Goal: Check status: Check status

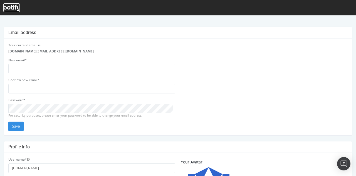
click at [14, 8] on icon at bounding box center [11, 8] width 16 height 6
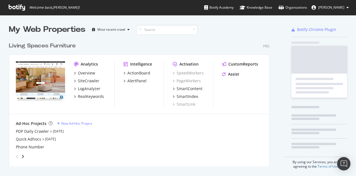
scroll to position [127, 261]
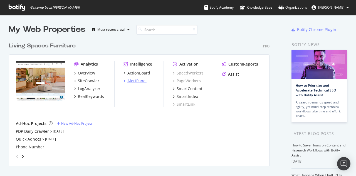
click at [142, 79] on div "AlertPanel" at bounding box center [136, 81] width 19 height 6
